Goal: Task Accomplishment & Management: Manage account settings

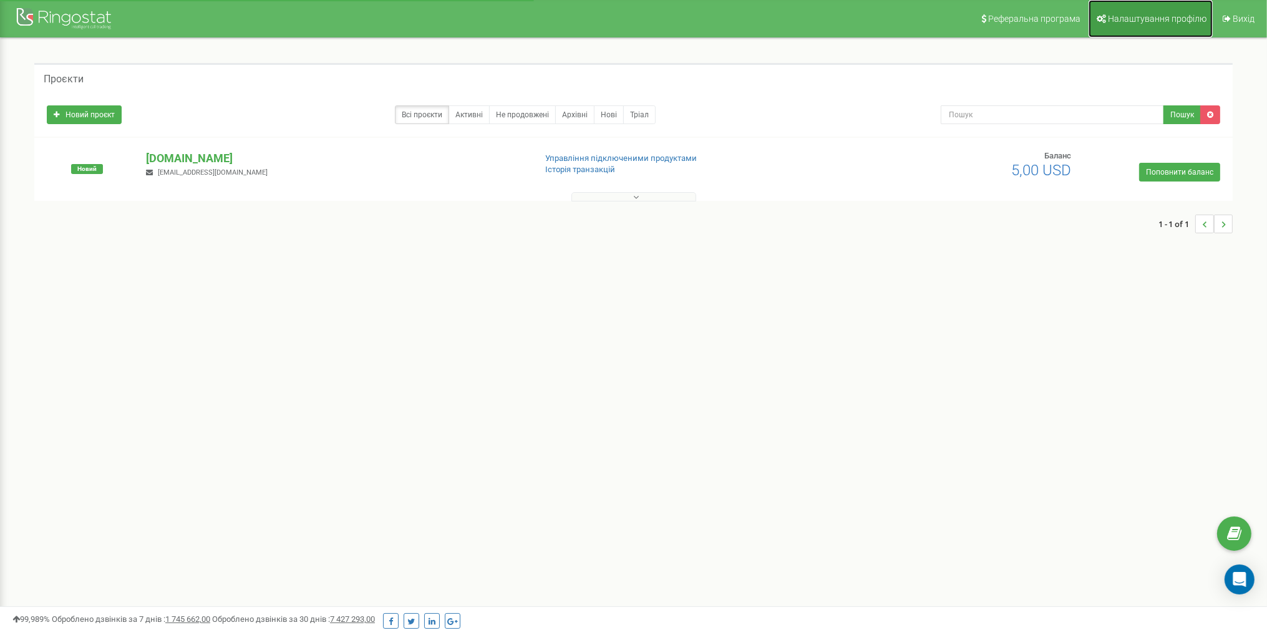
click at [1156, 22] on span "Налаштування профілю" at bounding box center [1157, 19] width 99 height 10
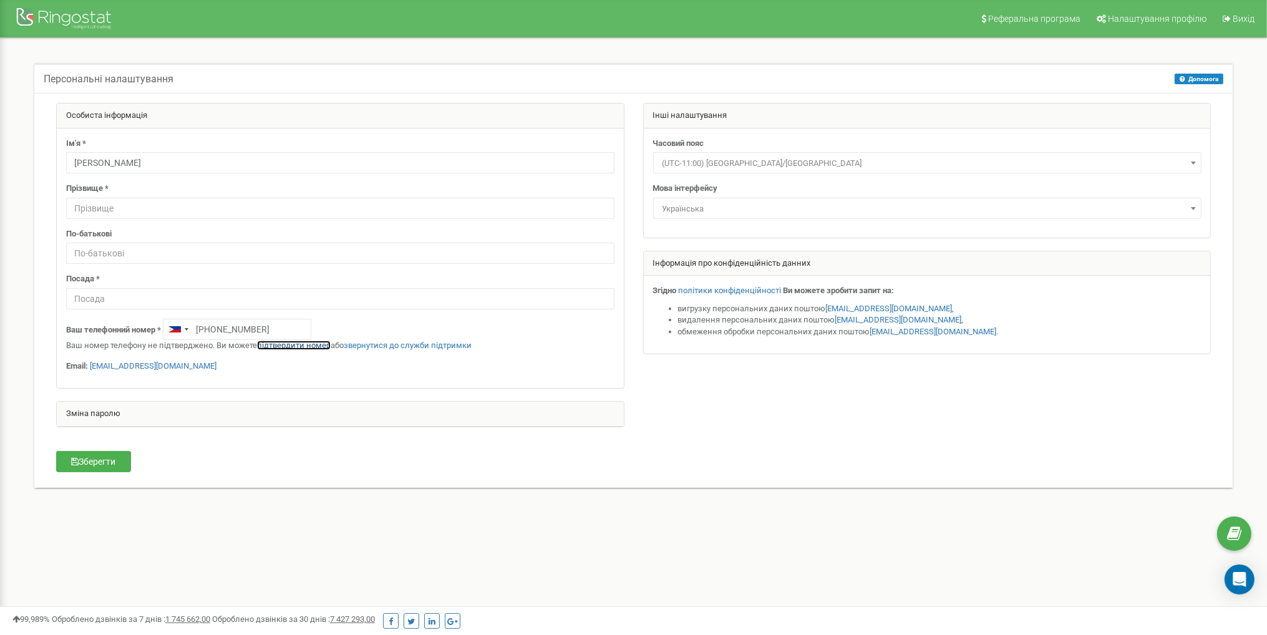
click at [303, 342] on link "підтвердити номер" at bounding box center [294, 345] width 74 height 9
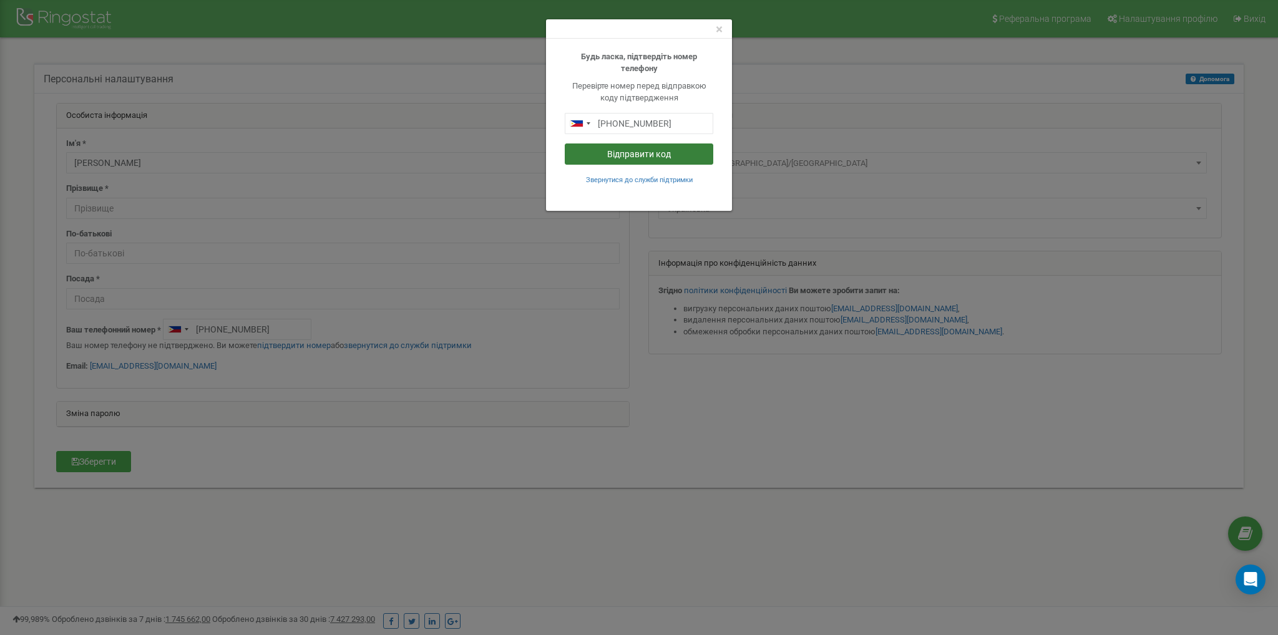
click at [624, 152] on button "Відправити код" at bounding box center [639, 153] width 148 height 21
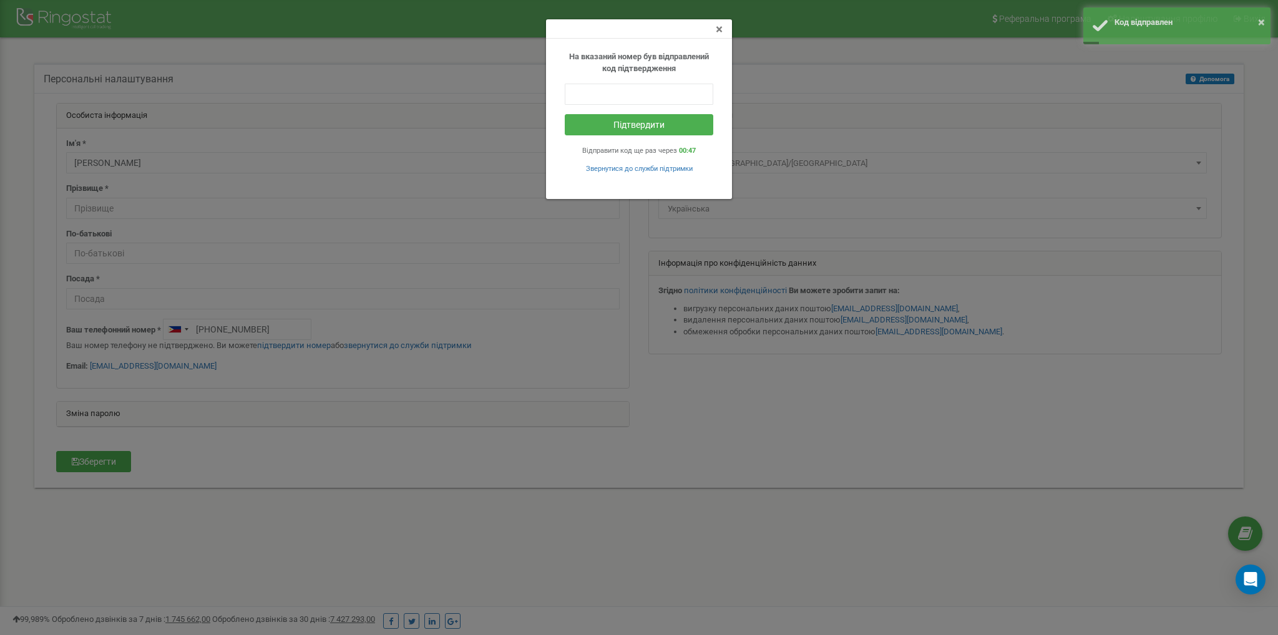
click at [718, 29] on span "×" at bounding box center [719, 29] width 7 height 15
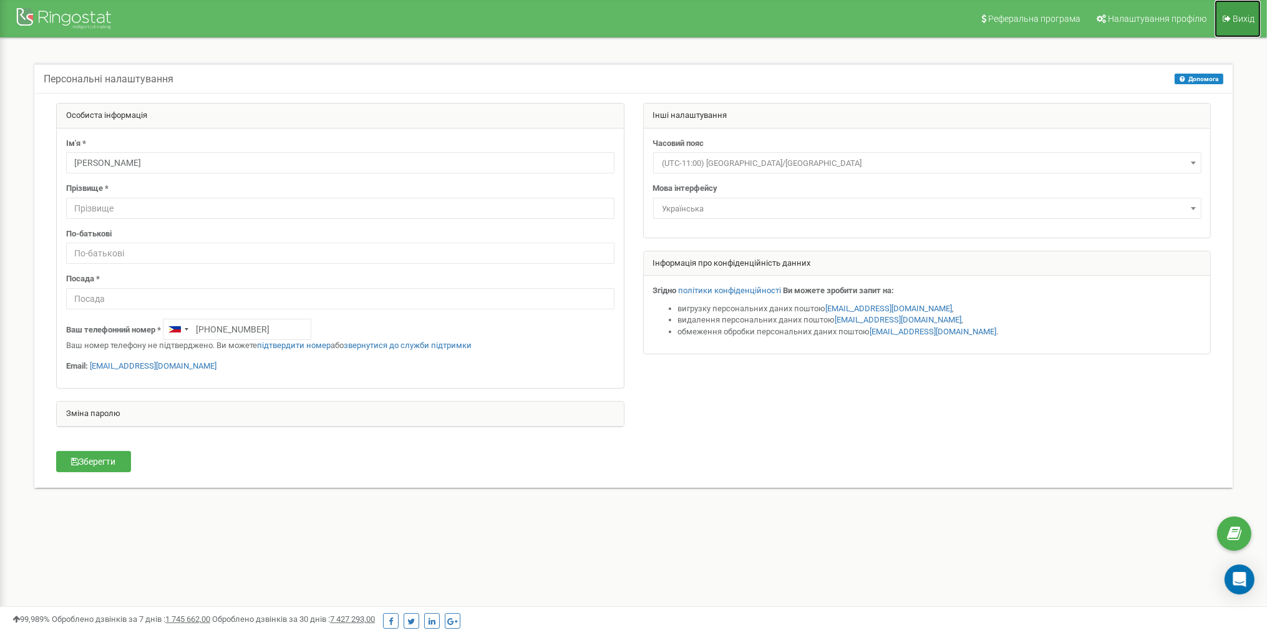
click at [1238, 20] on span "Вихід" at bounding box center [1244, 19] width 22 height 10
